Goal: Task Accomplishment & Management: Complete application form

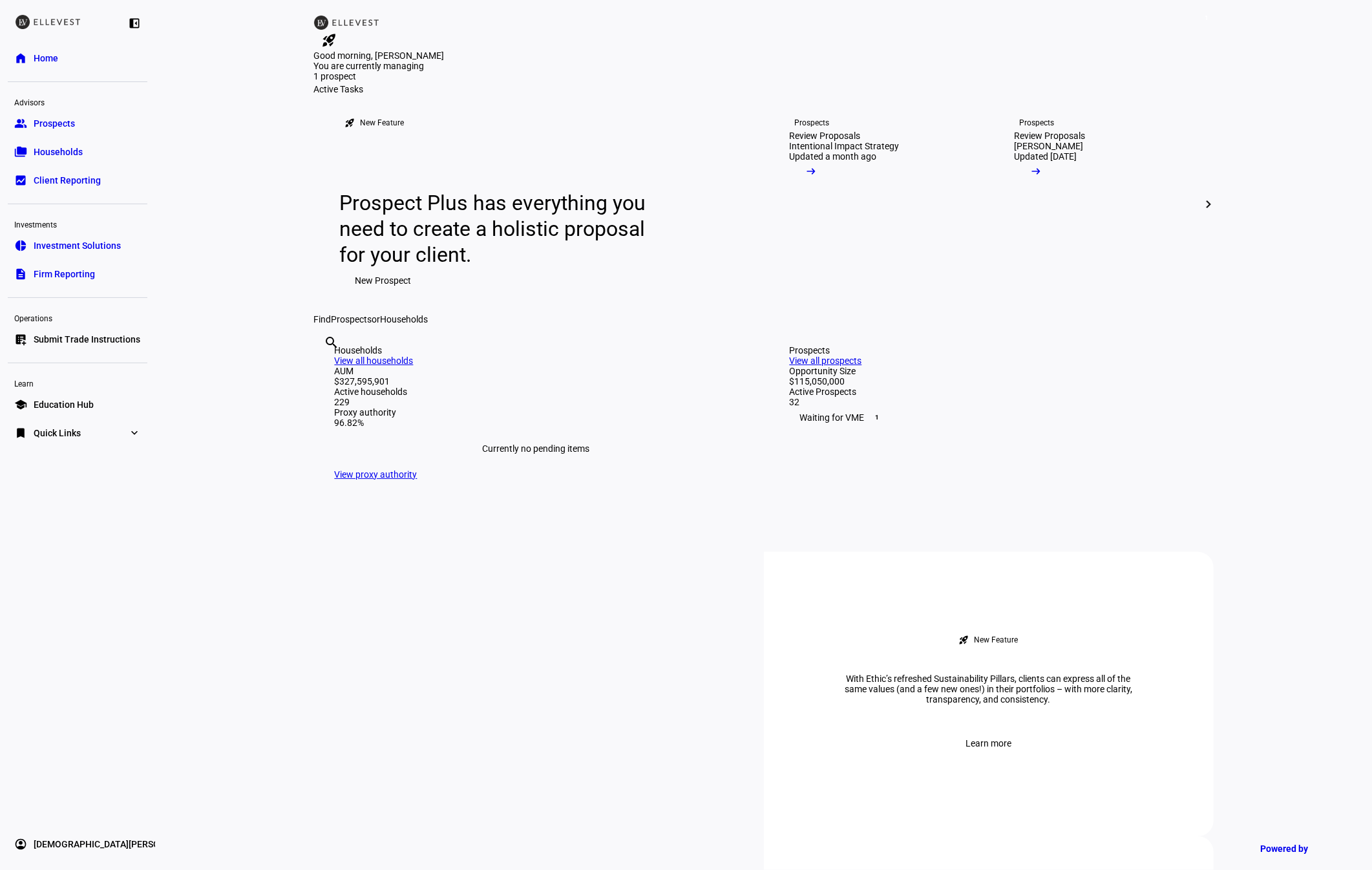
click at [39, 322] on div "Operations" at bounding box center [77, 317] width 140 height 18
click at [43, 329] on link "list_alt_add Submit Trade Instructions" at bounding box center [77, 339] width 140 height 26
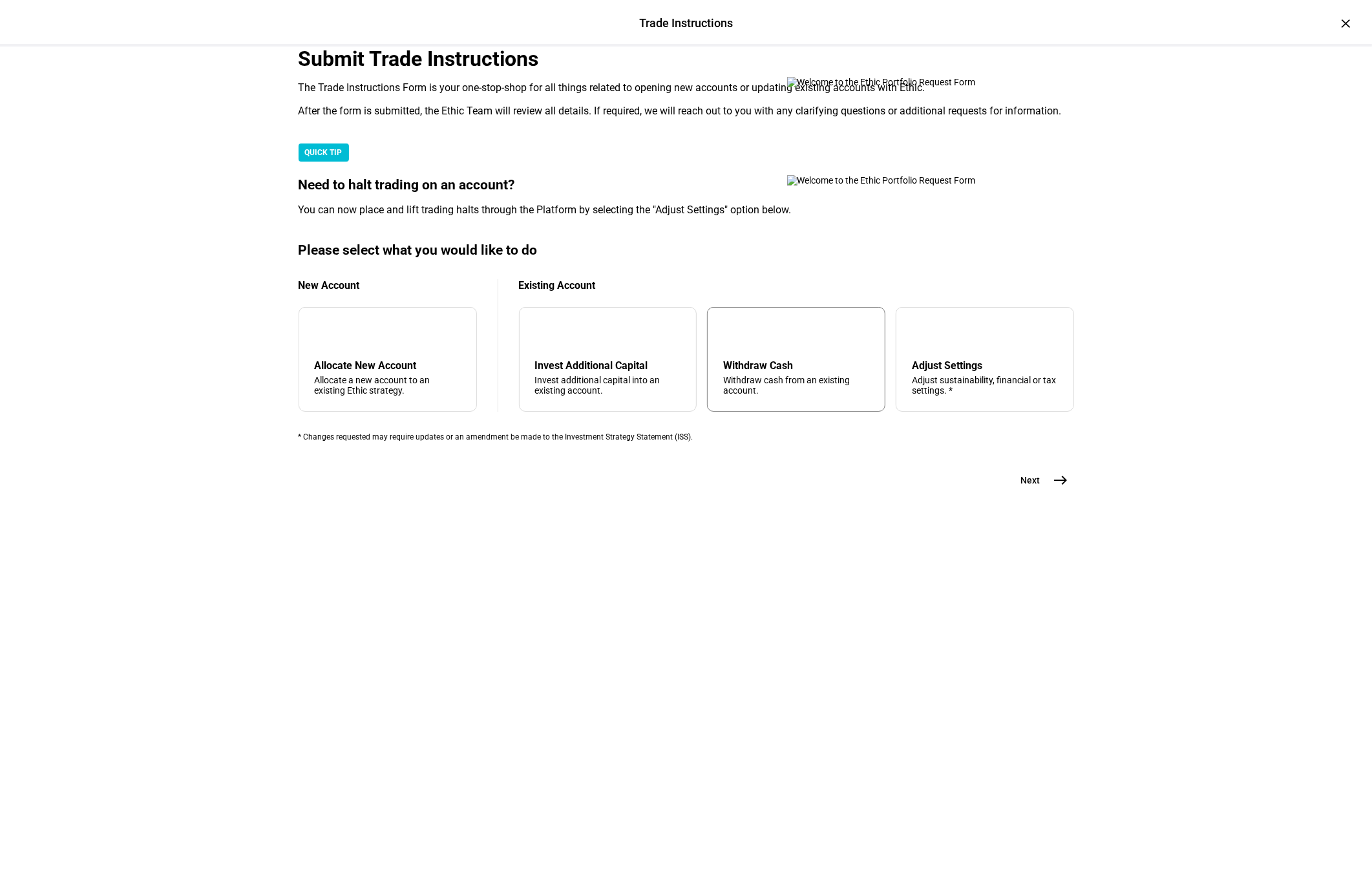
click at [768, 412] on div "arrow_upward Withdraw Cash Withdraw cash from an existing account." at bounding box center [796, 359] width 178 height 105
click at [1033, 487] on span "Next" at bounding box center [1030, 480] width 19 height 13
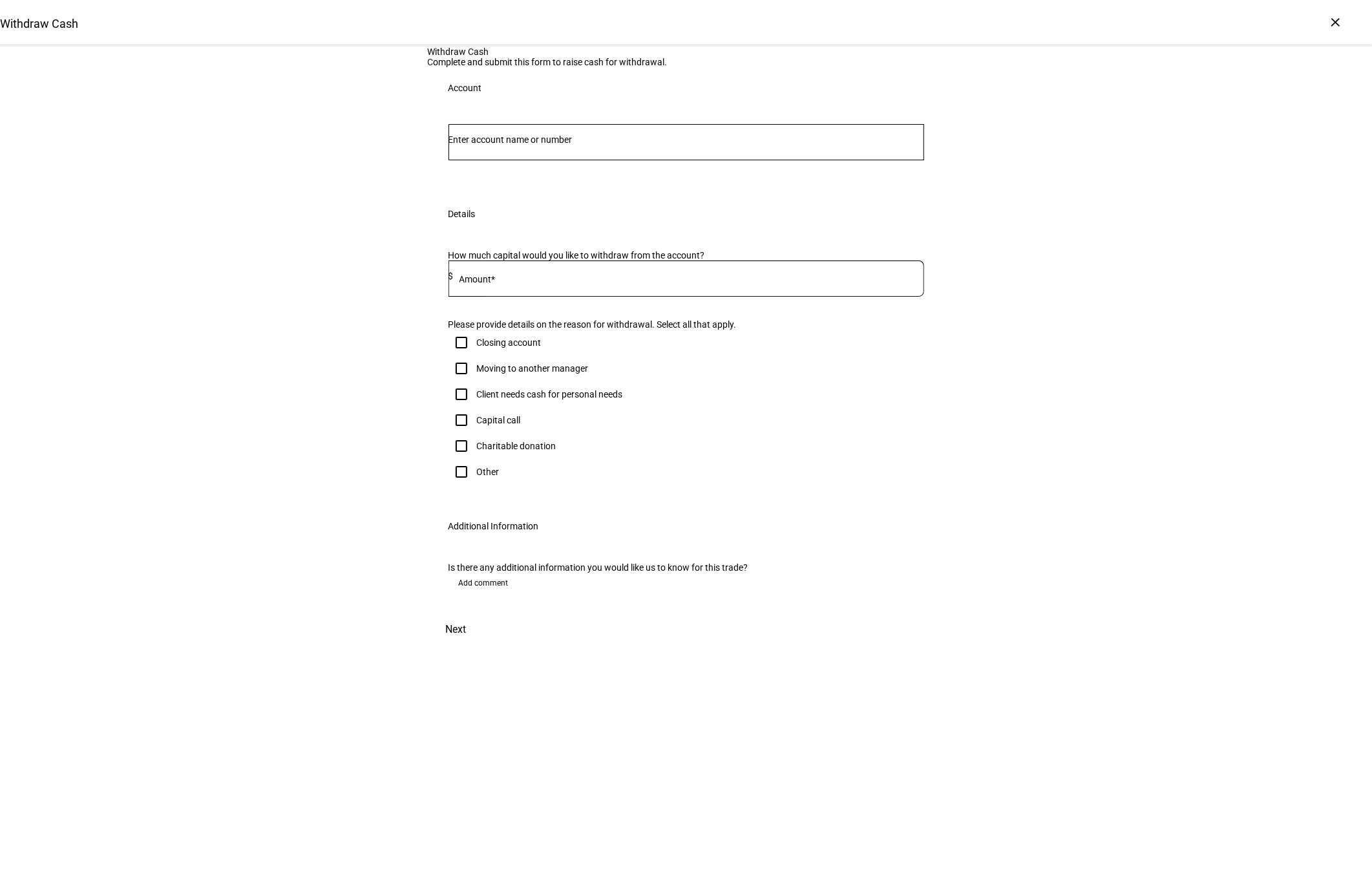
click at [630, 145] on input "Number" at bounding box center [686, 139] width 475 height 10
type input "furness"
click at [586, 332] on span "[PERSON_NAME]" at bounding box center [527, 337] width 116 height 15
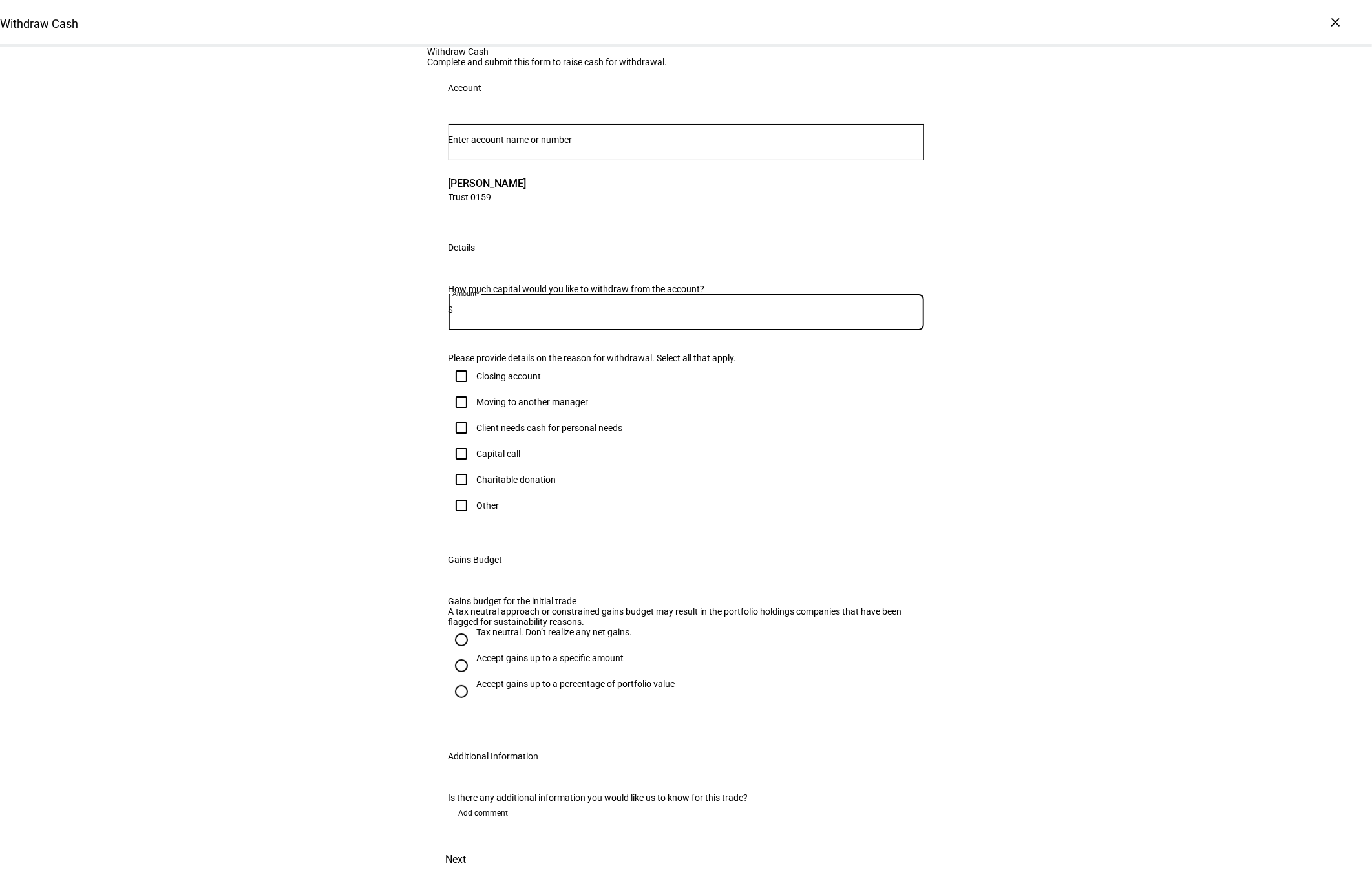
click at [588, 314] on input at bounding box center [689, 309] width 471 height 10
type input "55,000"
click at [614, 433] on div "Client needs cash for personal needs" at bounding box center [549, 427] width 146 height 10
click at [474, 441] on input "Client needs cash for personal needs" at bounding box center [461, 427] width 26 height 26
checkbox input "true"
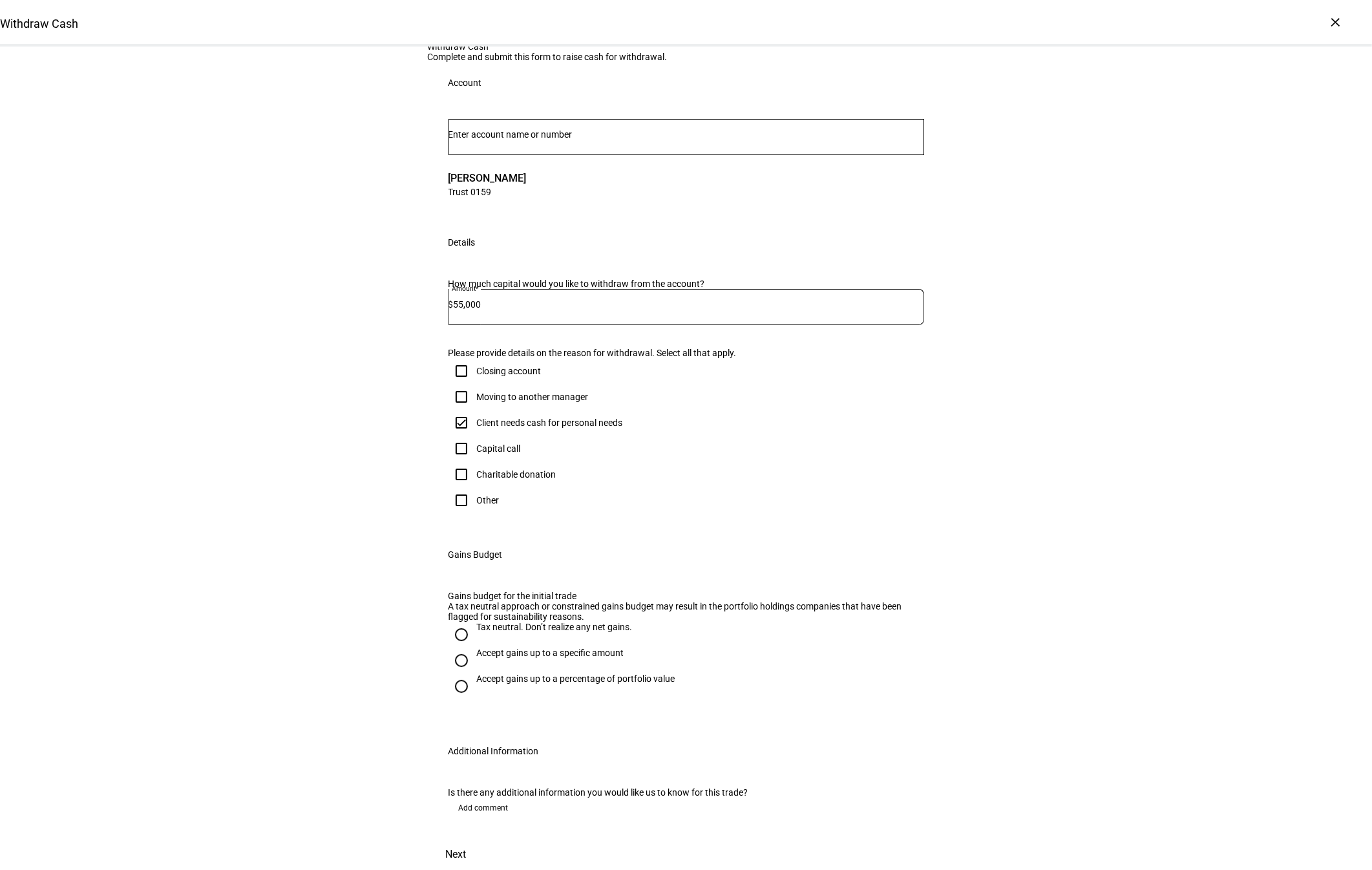
scroll to position [205, 0]
click at [592, 671] on div "Accept gains up to a specific amount" at bounding box center [550, 659] width 148 height 23
click at [474, 674] on input "Accept gains up to a specific amount" at bounding box center [461, 660] width 26 height 26
radio input "true"
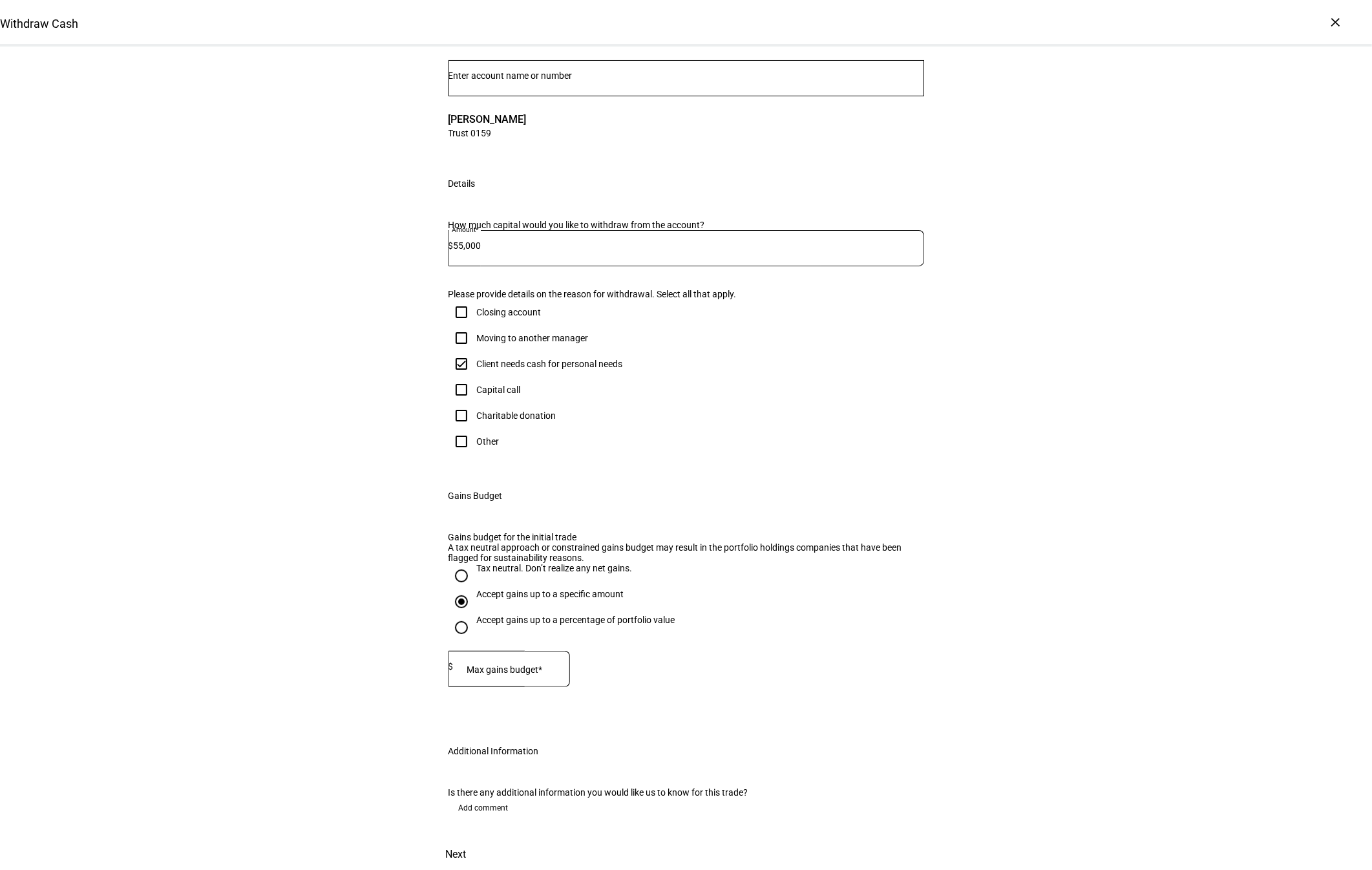
click at [528, 687] on div at bounding box center [512, 669] width 116 height 36
type input "1"
click at [510, 797] on span at bounding box center [484, 807] width 71 height 21
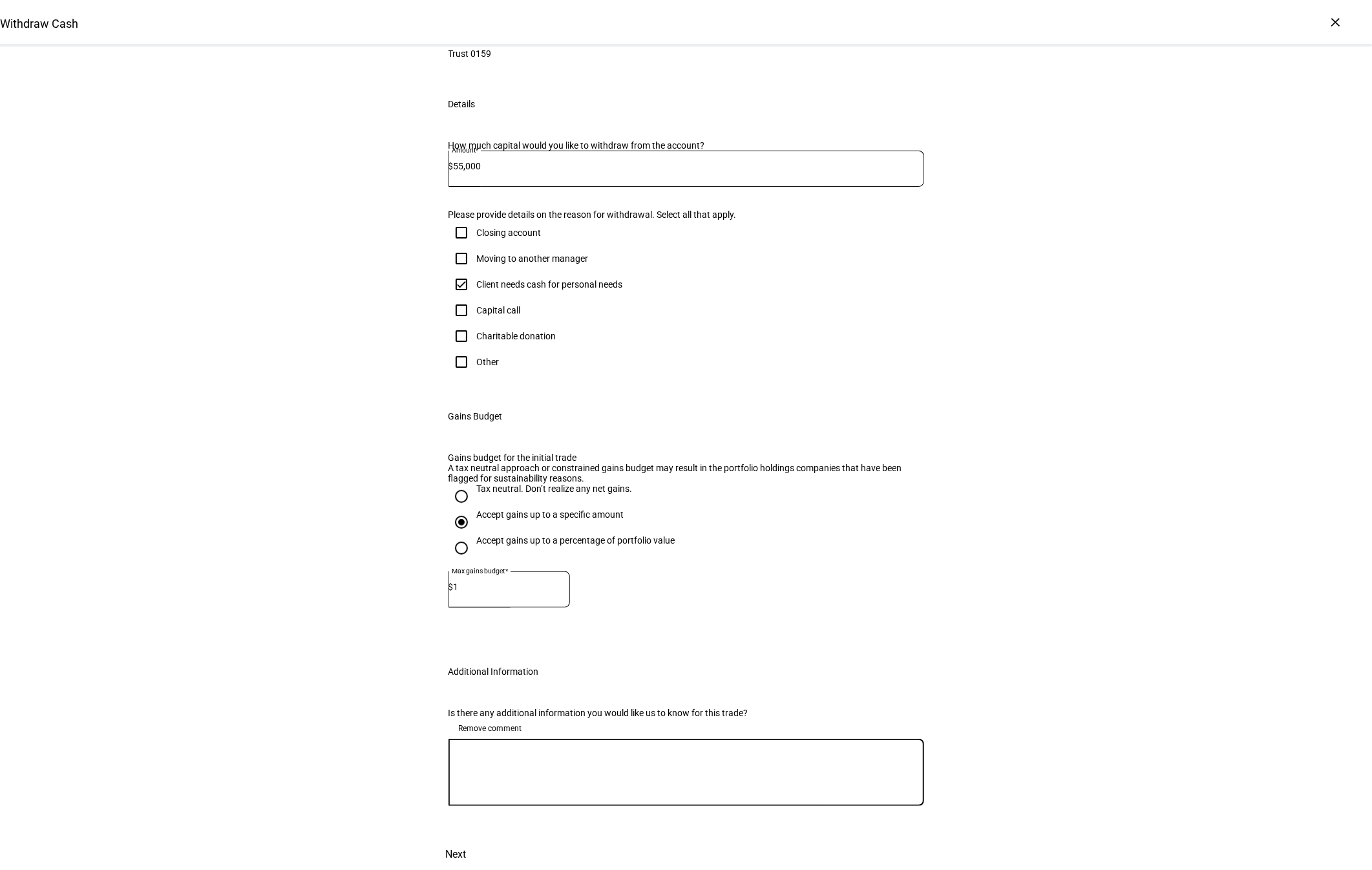
click at [507, 796] on textarea at bounding box center [686, 773] width 475 height 47
type textarea "NOT TRUE TRADE REQUEST - Team, we are going to take $10k from existing cash bal…"
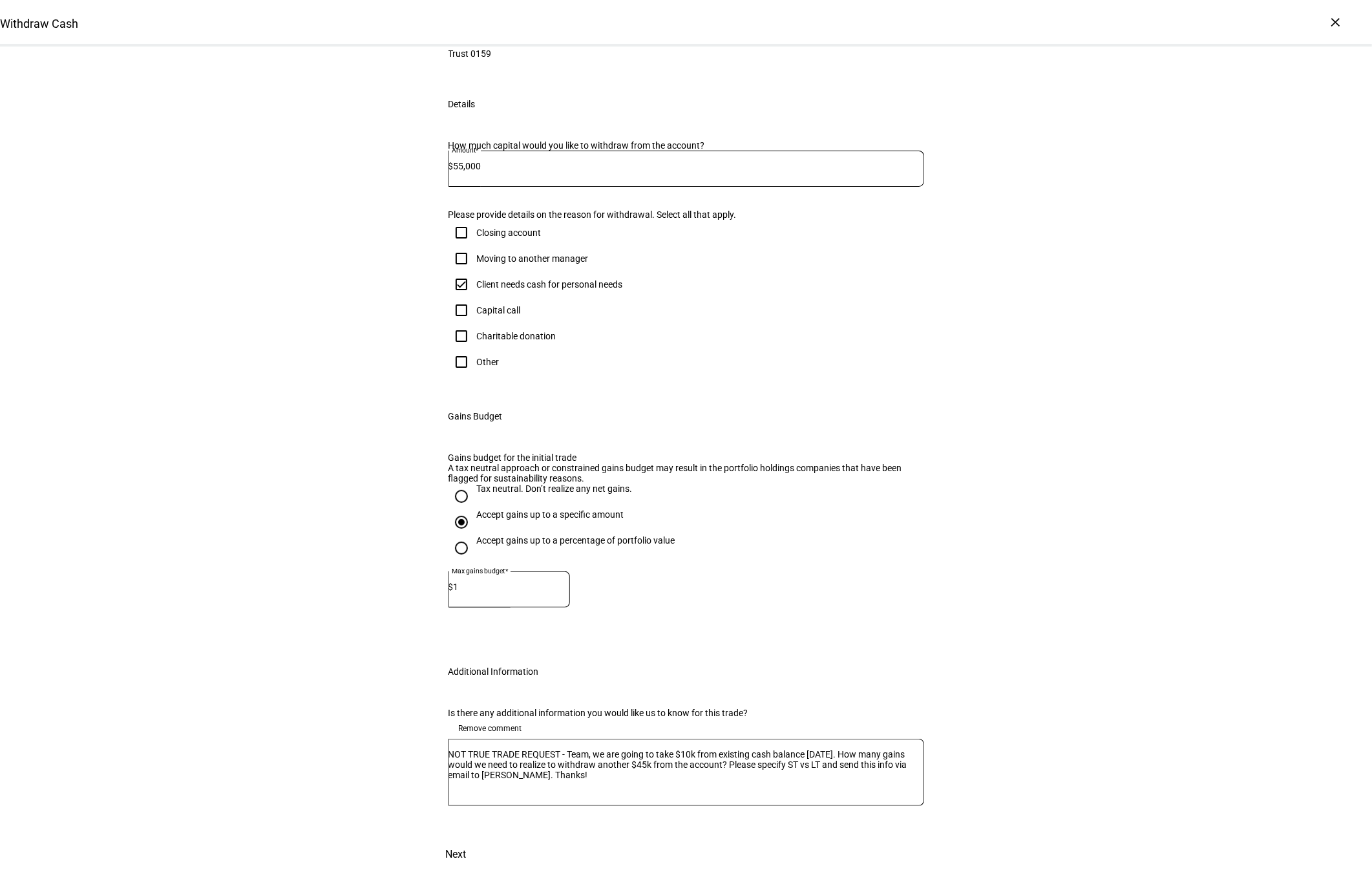
click at [467, 859] on span "Next" at bounding box center [456, 854] width 21 height 31
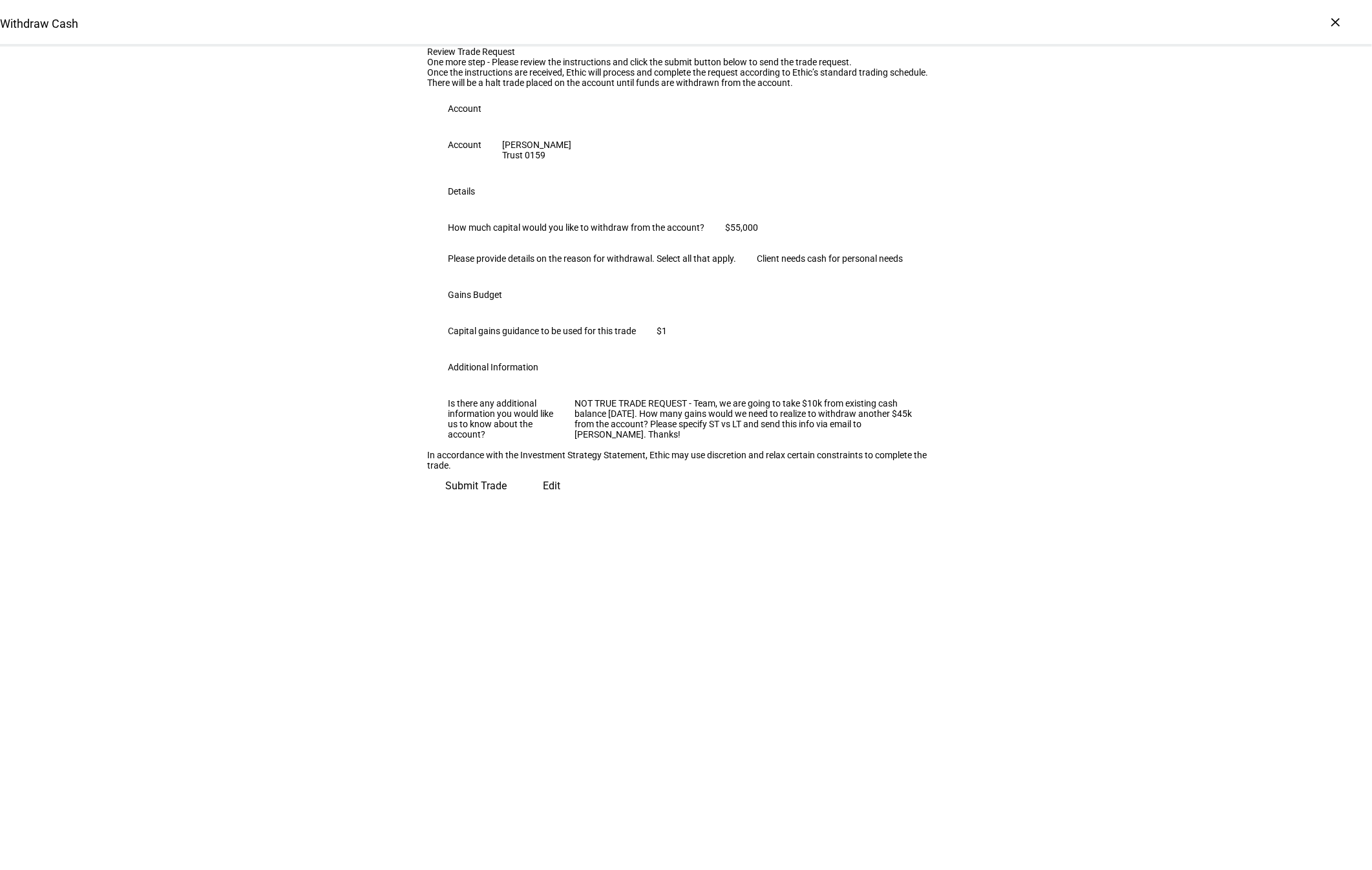
click at [507, 501] on span "Submit Trade" at bounding box center [477, 486] width 61 height 31
